Goal: Transaction & Acquisition: Obtain resource

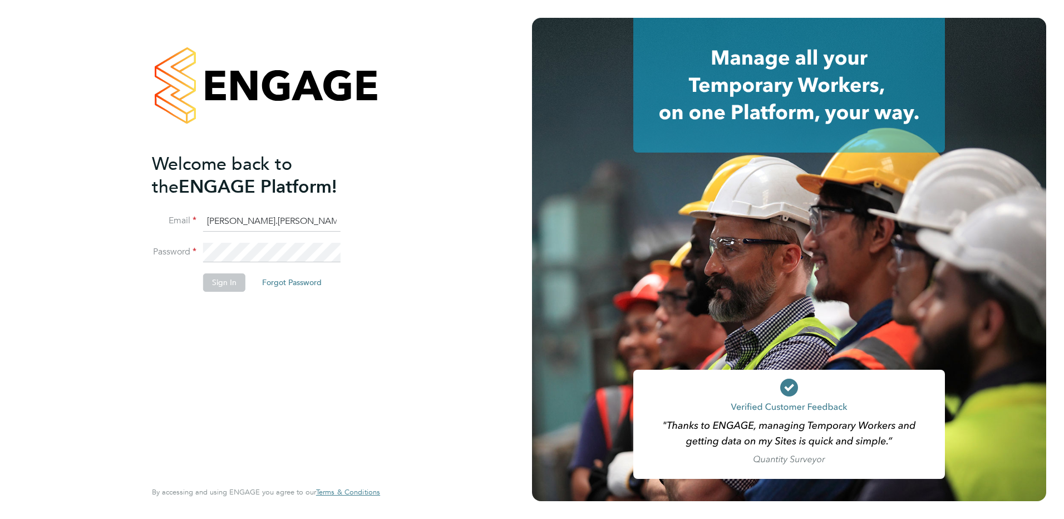
click at [304, 217] on input "[PERSON_NAME].[PERSON_NAME]@technical" at bounding box center [272, 222] width 138 height 20
click at [322, 222] on input "[PERSON_NAME].[PERSON_NAME]@technical" at bounding box center [272, 222] width 138 height 20
type input "[PERSON_NAME][EMAIL_ADDRESS][PERSON_NAME][DOMAIN_NAME]"
click at [211, 280] on button "Sign In" at bounding box center [224, 282] width 42 height 18
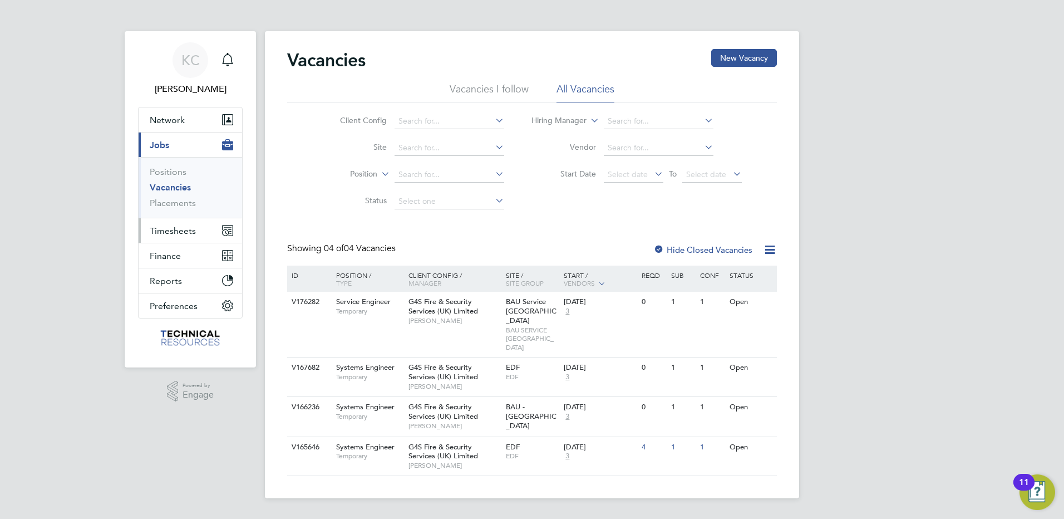
click at [165, 228] on span "Timesheets" at bounding box center [173, 230] width 46 height 11
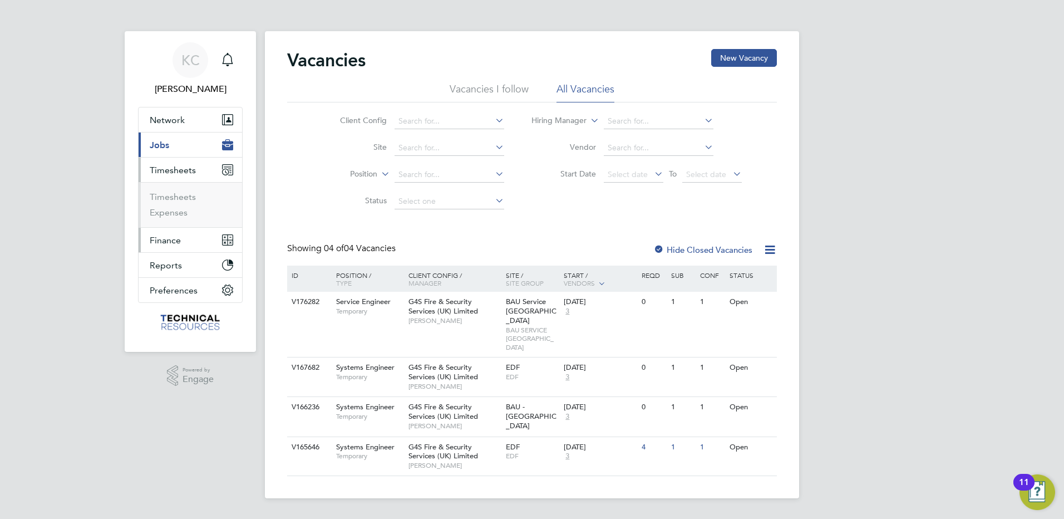
click at [178, 242] on span "Finance" at bounding box center [165, 240] width 31 height 11
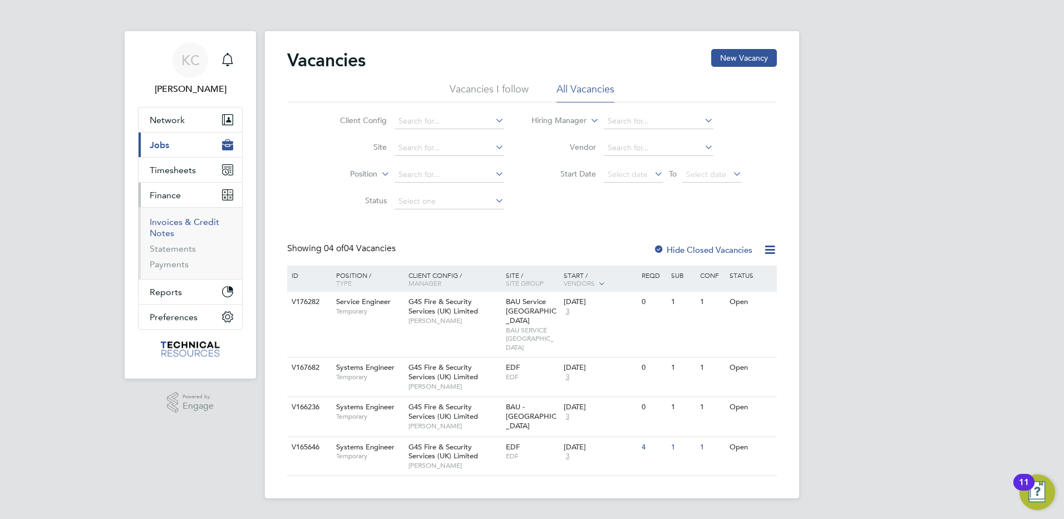
click at [189, 224] on link "Invoices & Credit Notes" at bounding box center [185, 228] width 70 height 22
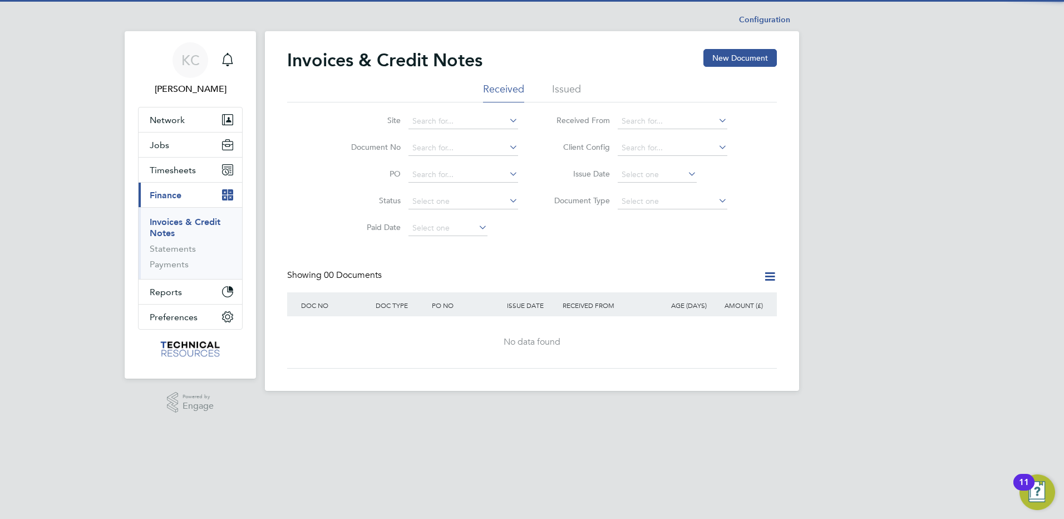
click at [562, 85] on li "Issued" at bounding box center [566, 92] width 29 height 20
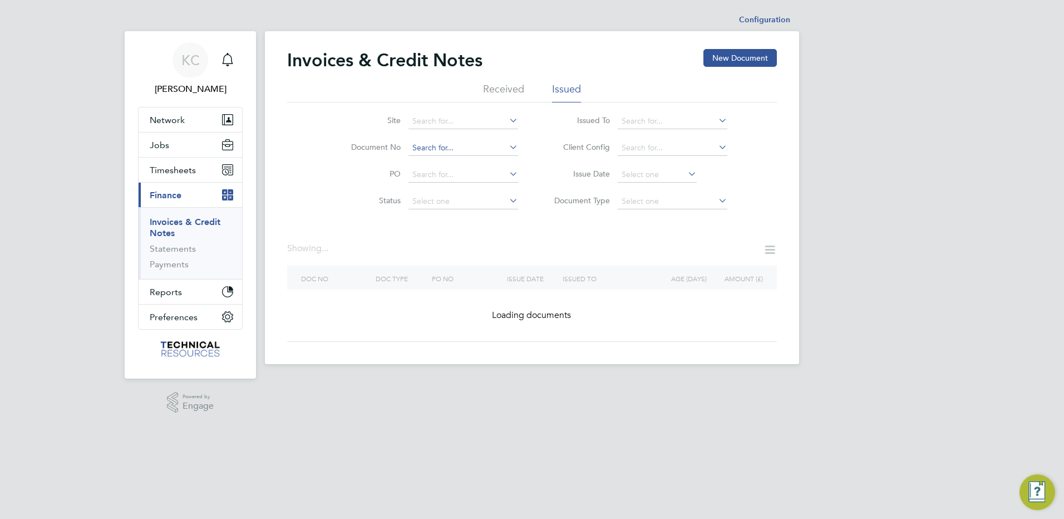
click at [464, 151] on input at bounding box center [464, 148] width 110 height 16
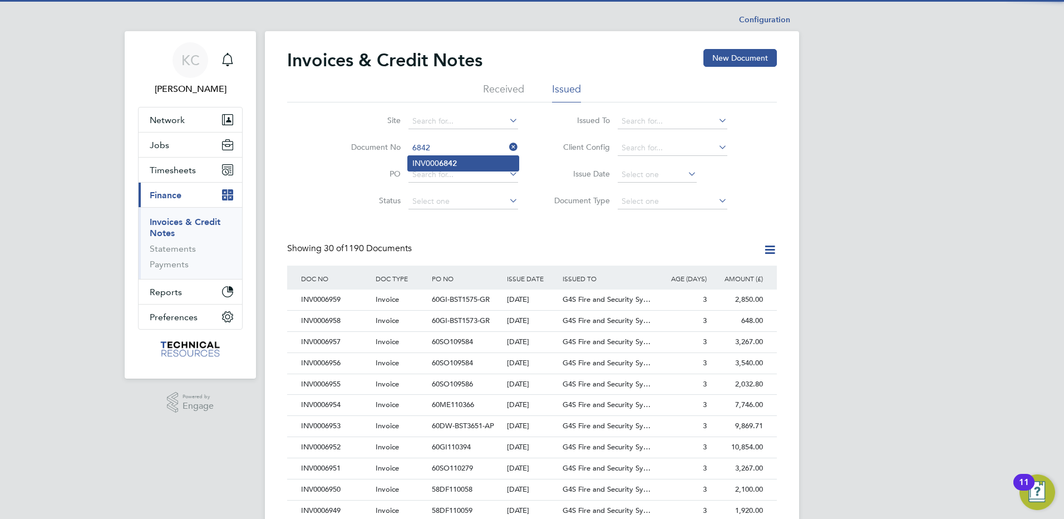
click at [465, 160] on li "INV000 6842" at bounding box center [463, 163] width 111 height 15
type input "INV0006842"
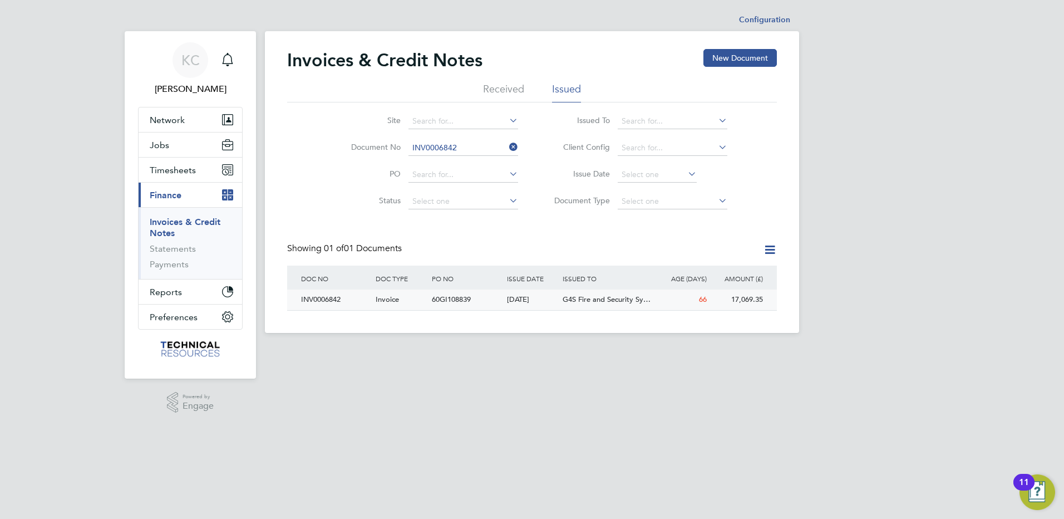
click at [325, 299] on div "INV0006842" at bounding box center [335, 299] width 75 height 21
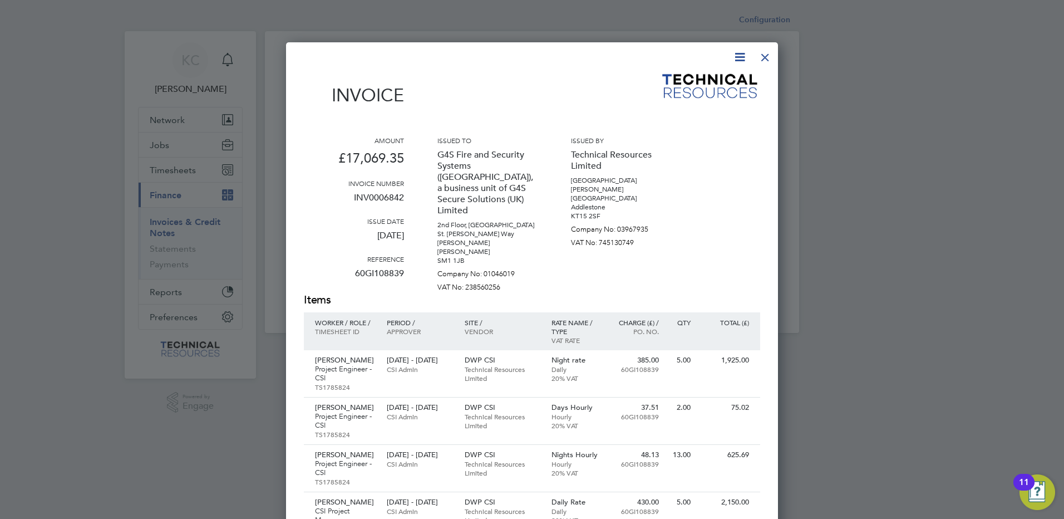
click at [742, 60] on icon at bounding box center [740, 57] width 14 height 14
click at [714, 78] on li "Download Invoice" at bounding box center [706, 84] width 77 height 16
